Goal: Information Seeking & Learning: Learn about a topic

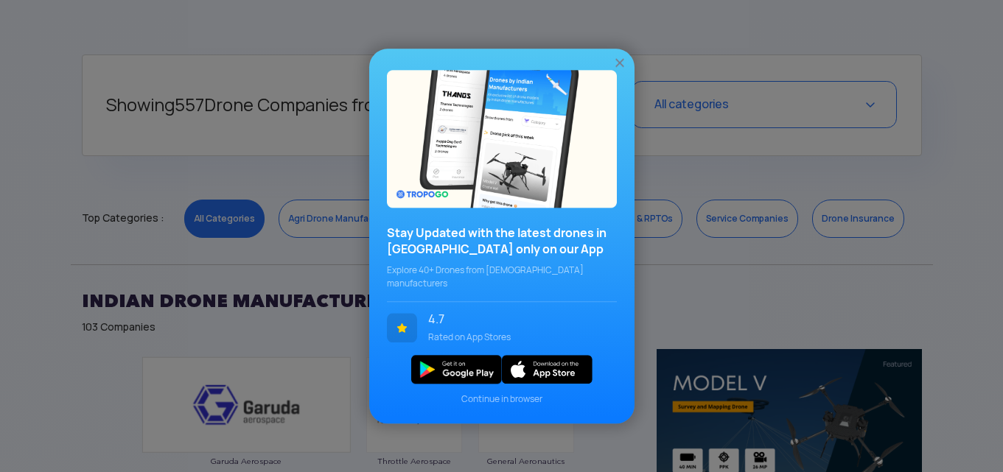
scroll to position [590, 0]
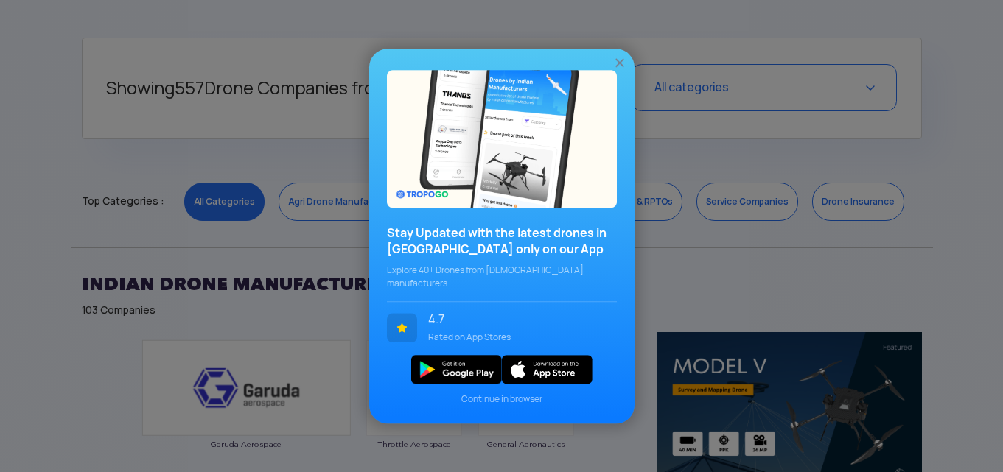
click at [617, 69] on img at bounding box center [619, 62] width 15 height 15
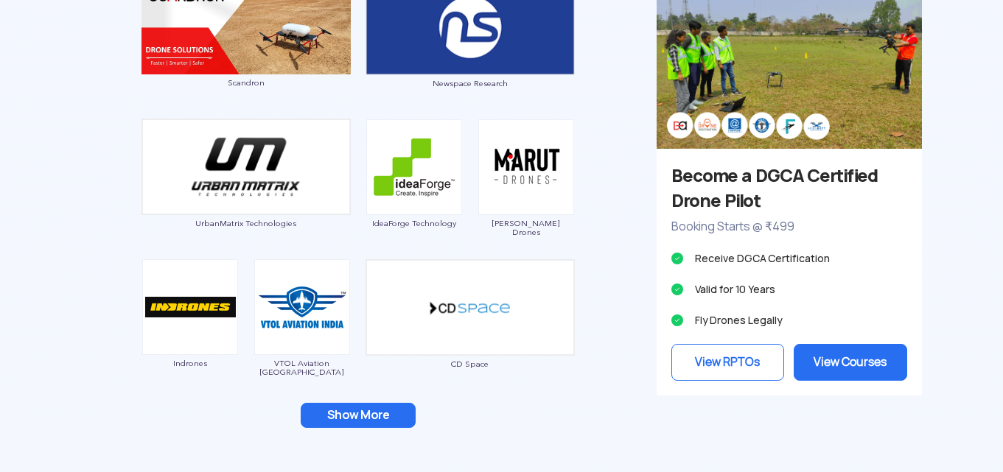
scroll to position [1400, 0]
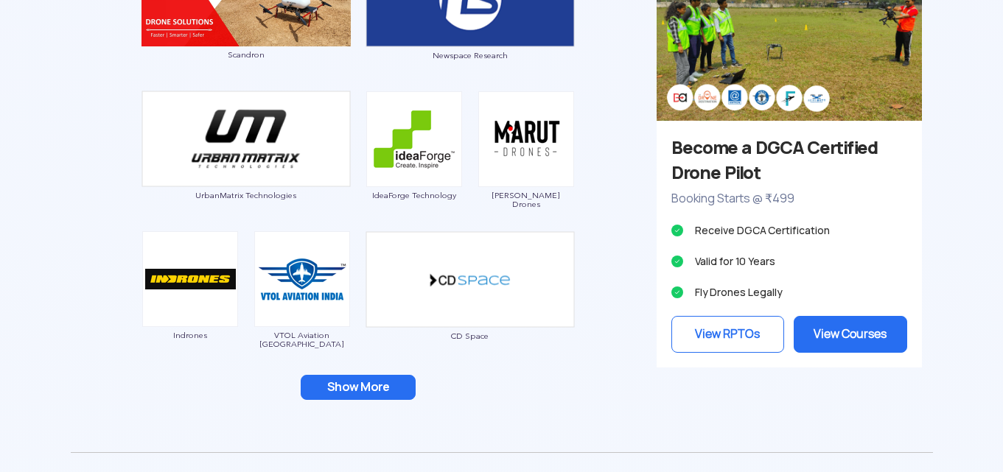
click at [332, 389] on button "Show More" at bounding box center [358, 387] width 115 height 25
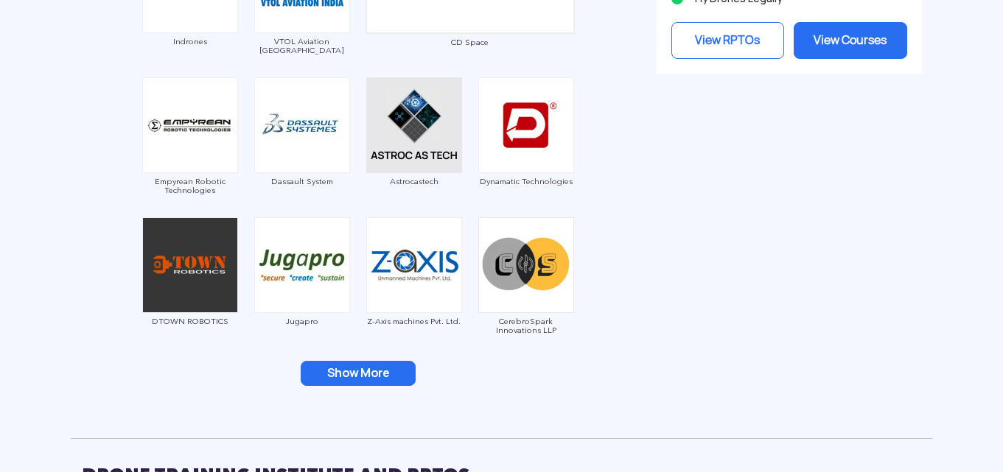
scroll to position [1695, 0]
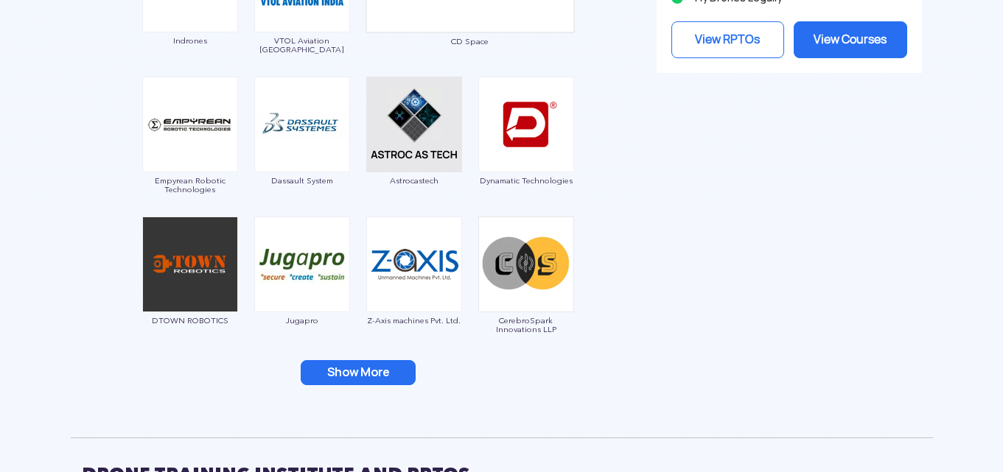
click at [335, 364] on button "Show More" at bounding box center [358, 372] width 115 height 25
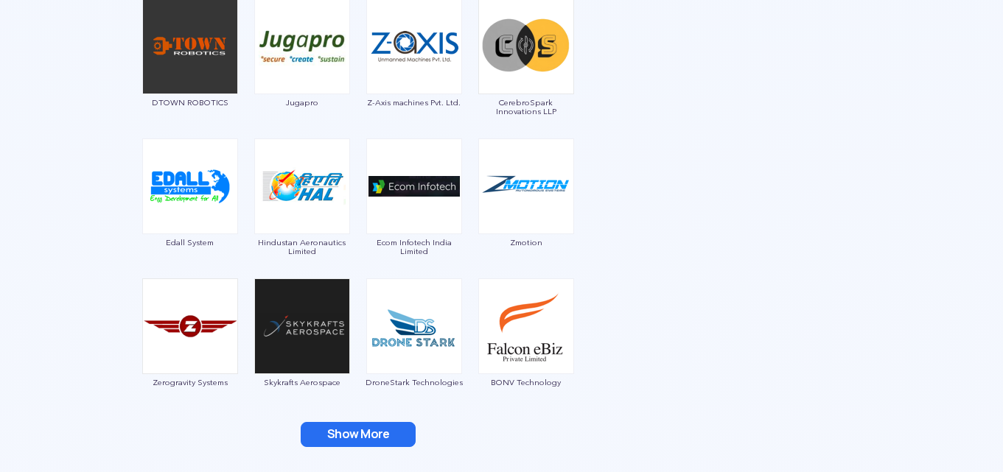
scroll to position [1916, 0]
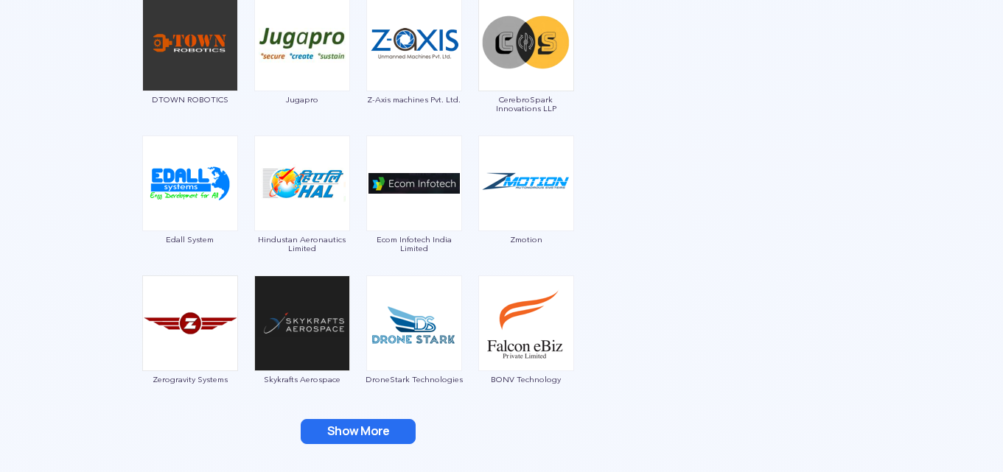
click at [329, 430] on button "Show More" at bounding box center [358, 431] width 115 height 25
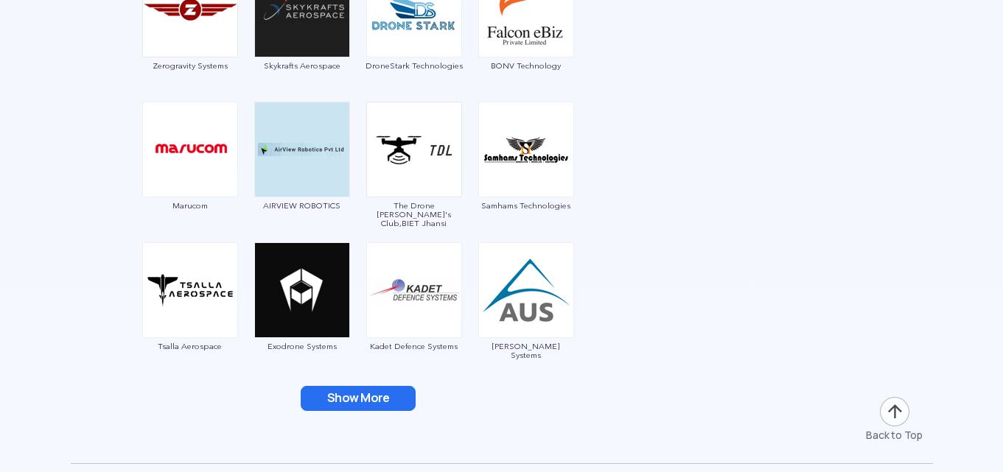
scroll to position [2284, 0]
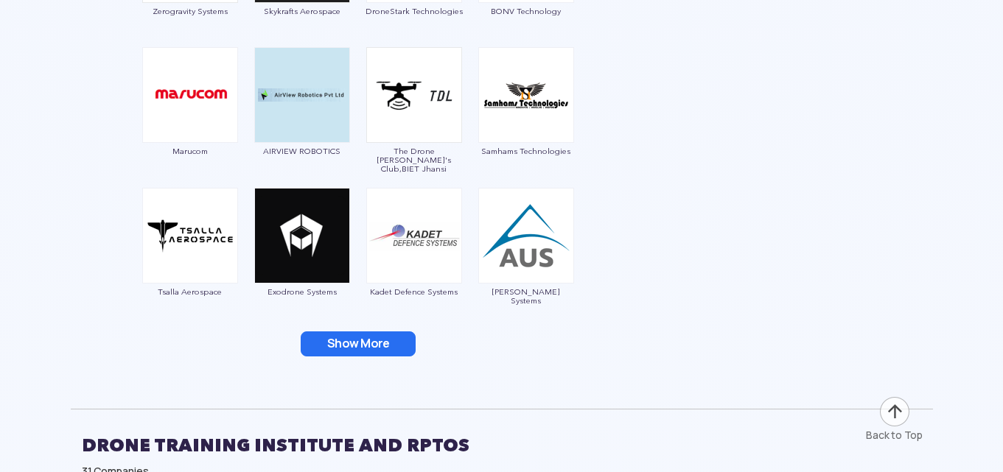
click at [352, 339] on button "Show More" at bounding box center [358, 344] width 115 height 25
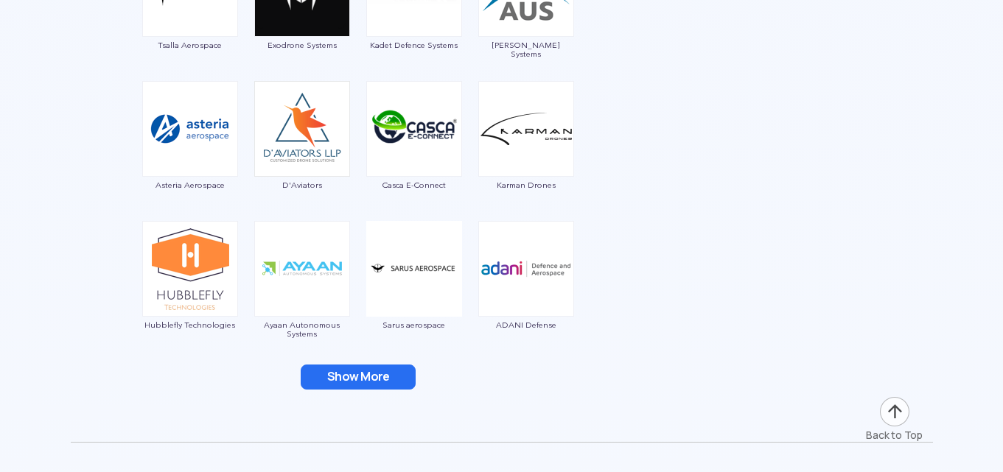
scroll to position [2579, 0]
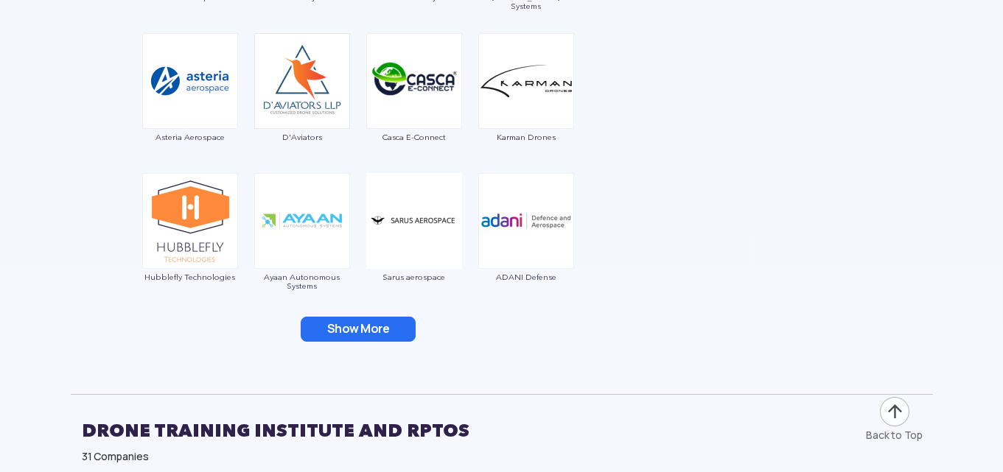
click at [354, 328] on button "Show More" at bounding box center [358, 329] width 115 height 25
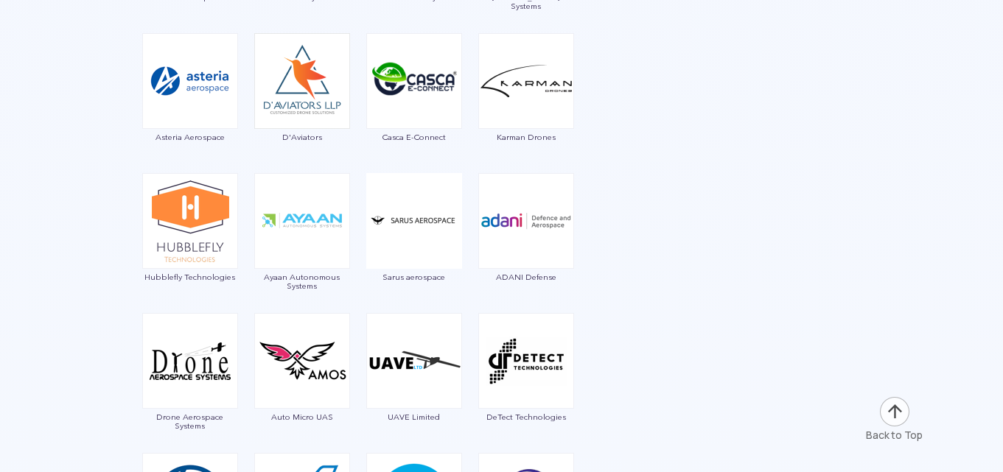
scroll to position [2800, 0]
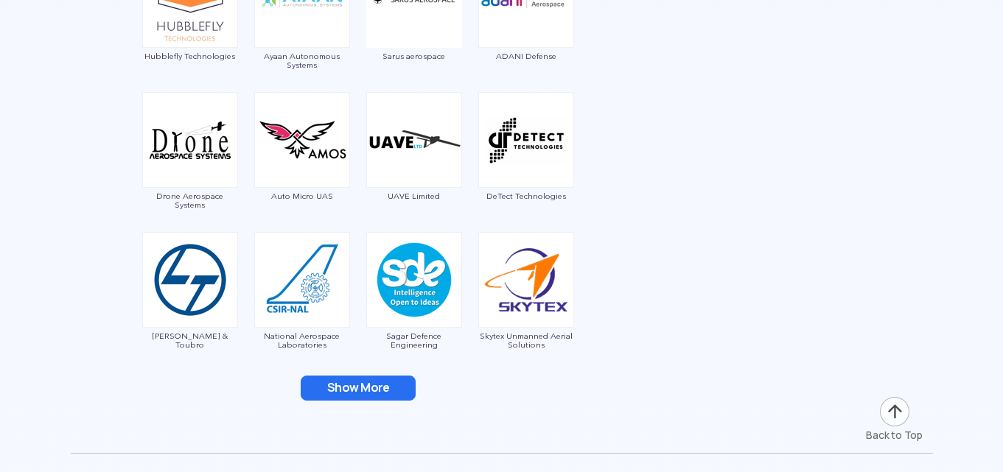
click at [329, 380] on button "Show More" at bounding box center [358, 388] width 115 height 25
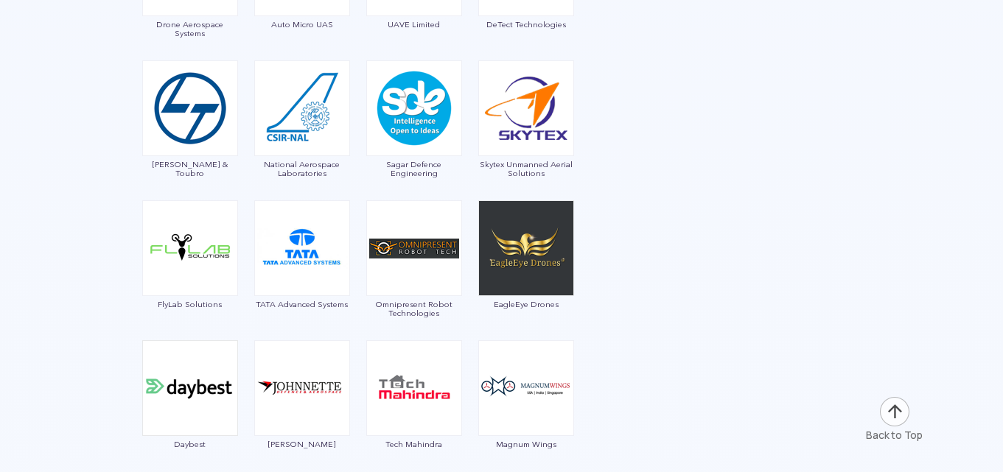
scroll to position [3095, 0]
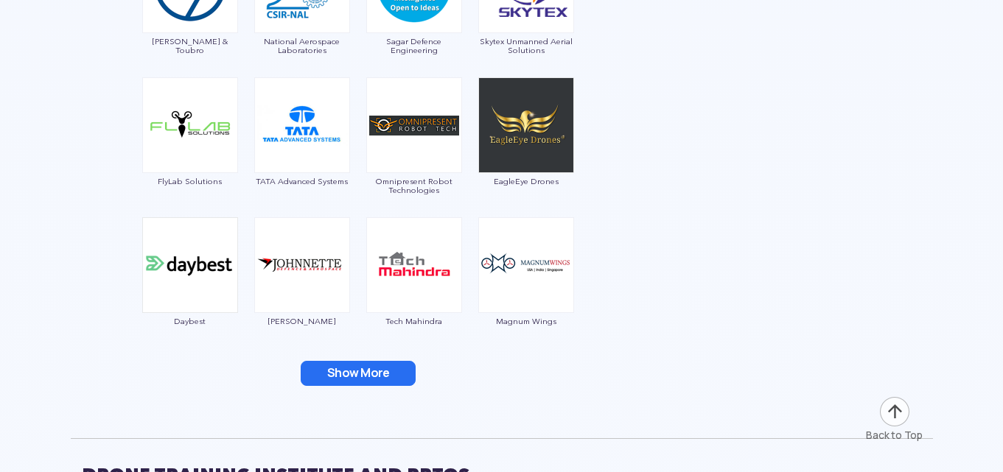
click at [329, 380] on button "Show More" at bounding box center [358, 373] width 115 height 25
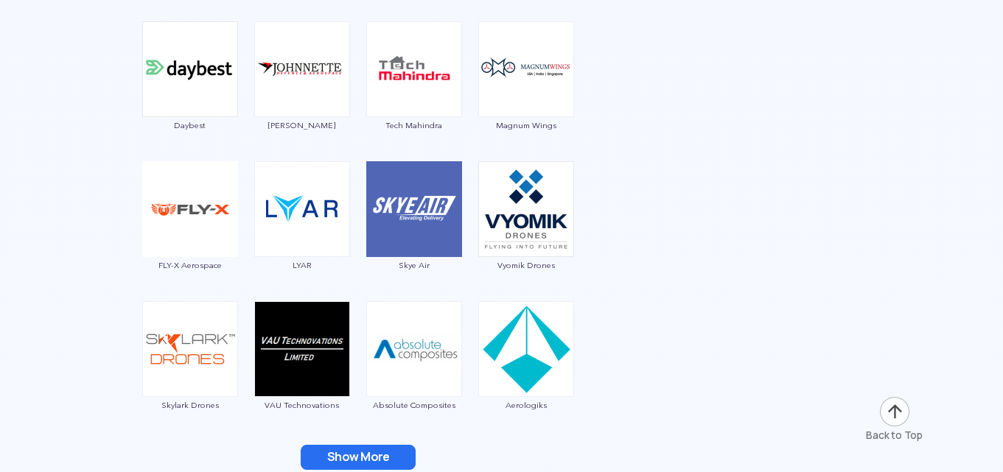
scroll to position [3390, 0]
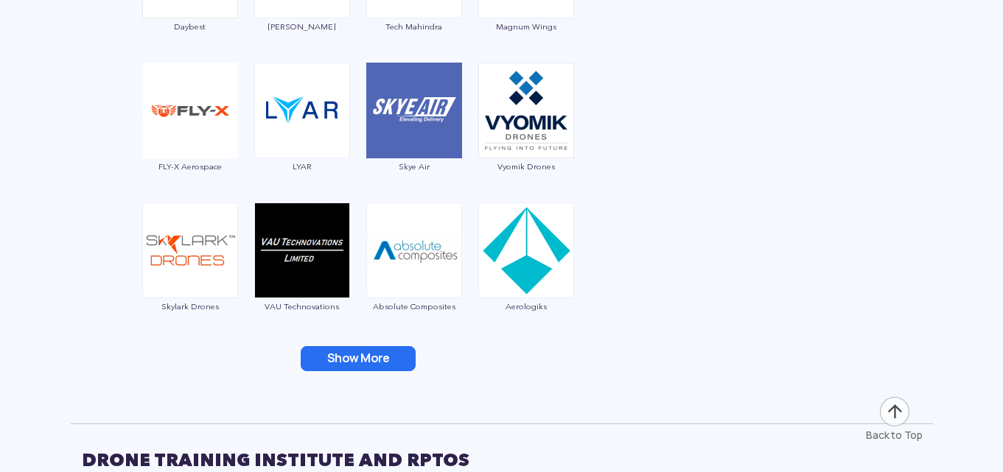
click at [335, 353] on button "Show More" at bounding box center [358, 358] width 115 height 25
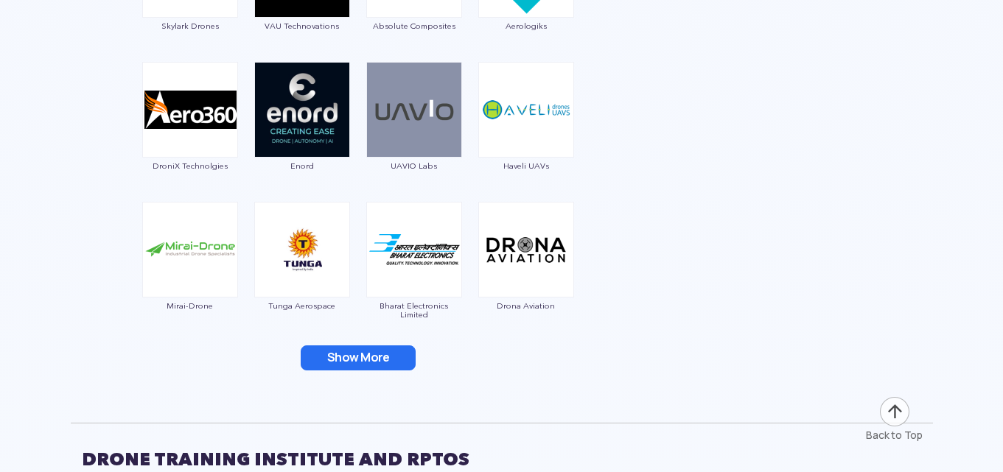
scroll to position [3685, 0]
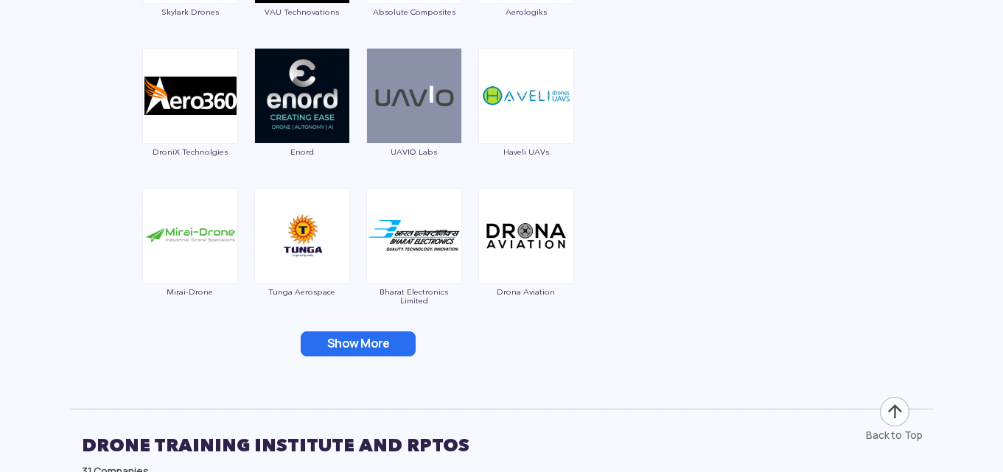
click at [336, 344] on button "Show More" at bounding box center [358, 344] width 115 height 25
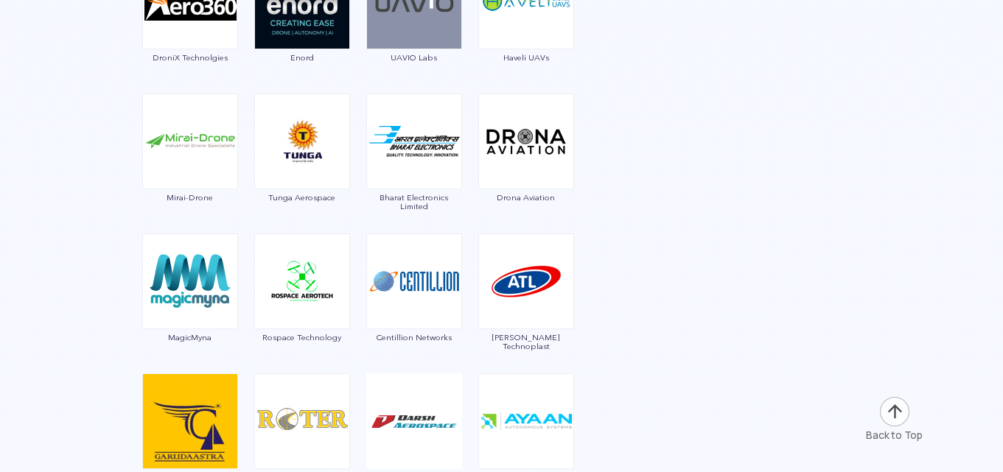
scroll to position [3906, 0]
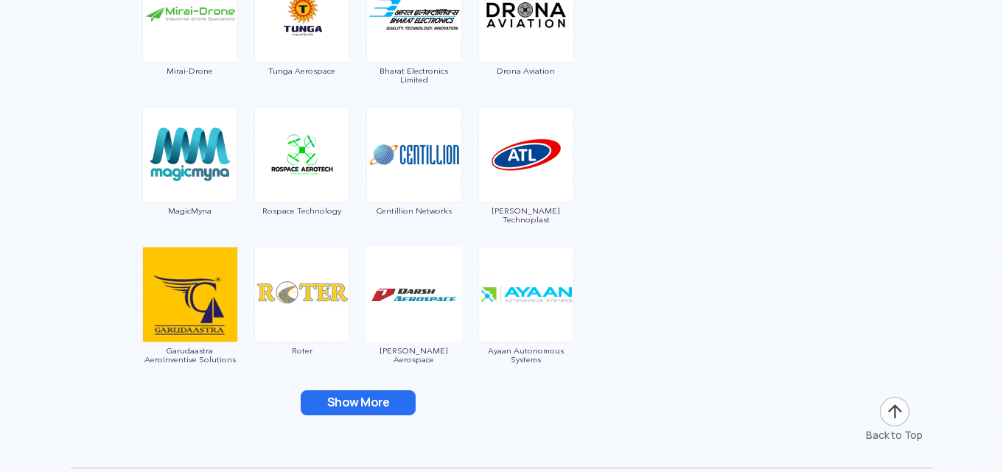
click at [313, 398] on button "Show More" at bounding box center [358, 403] width 115 height 25
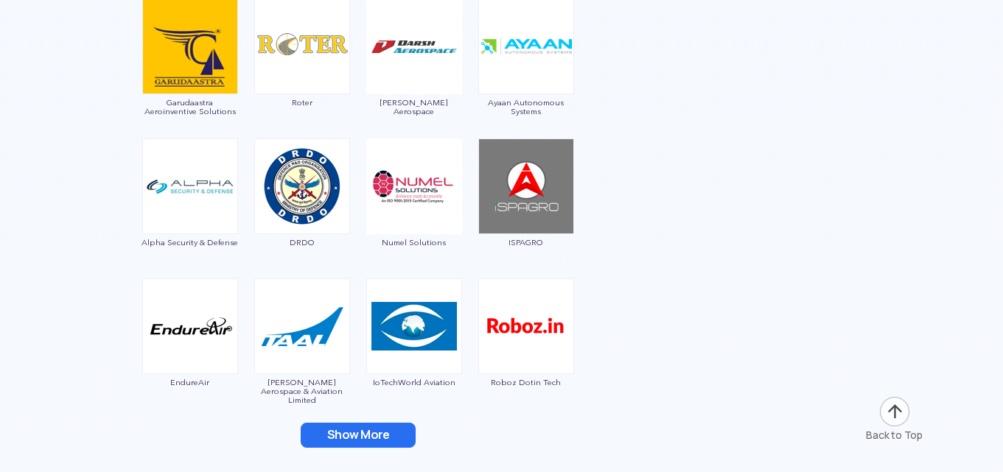
scroll to position [4200, 0]
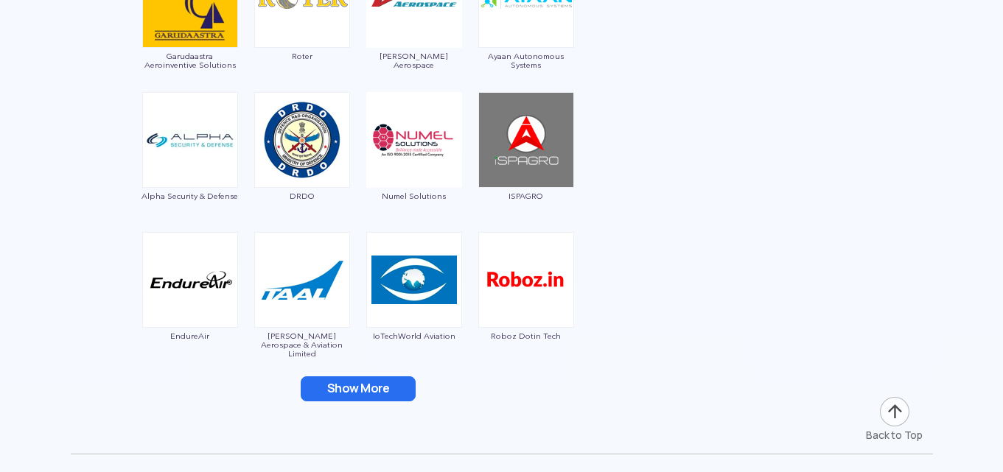
click at [314, 389] on button "Show More" at bounding box center [358, 389] width 115 height 25
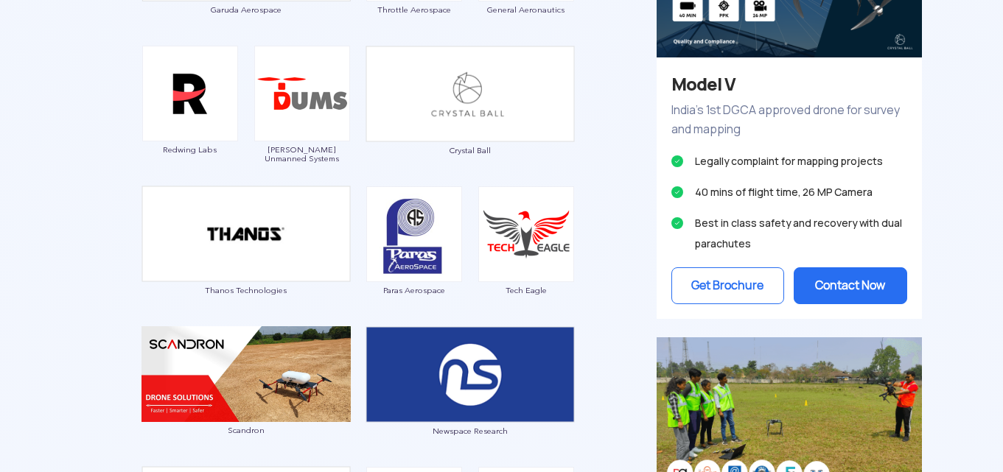
scroll to position [811, 0]
